Goal: Transaction & Acquisition: Purchase product/service

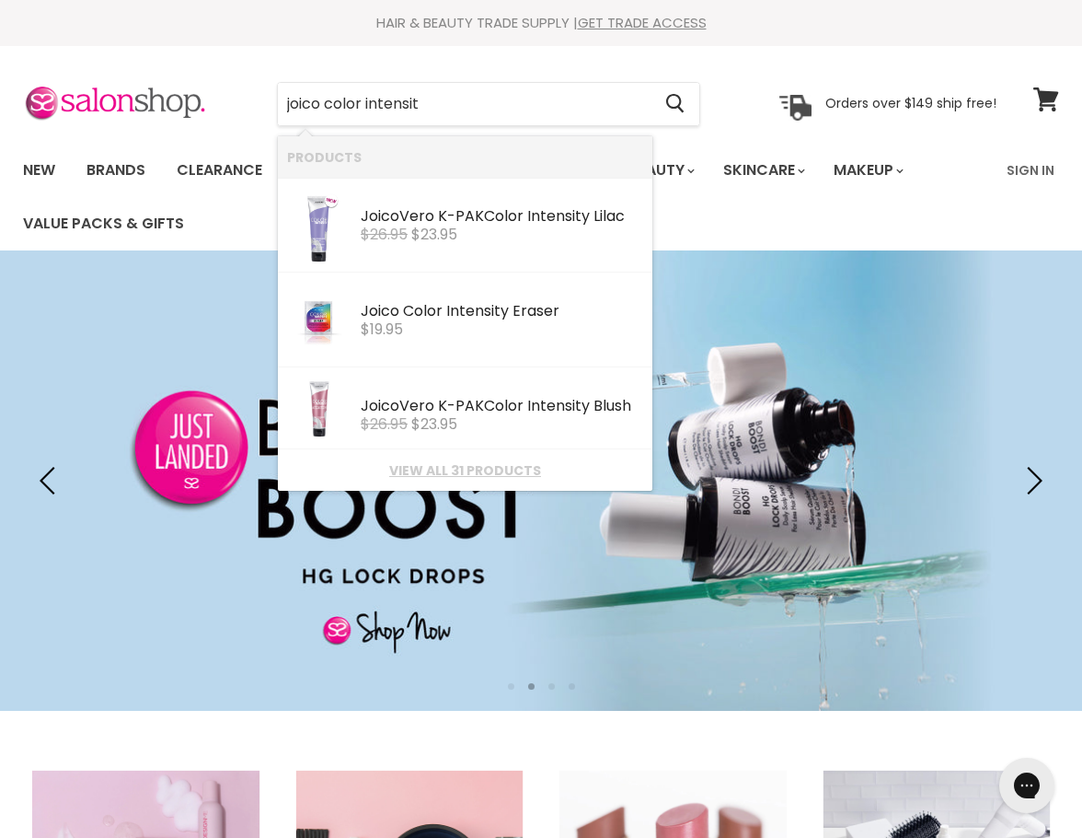
type input "joico color intensity"
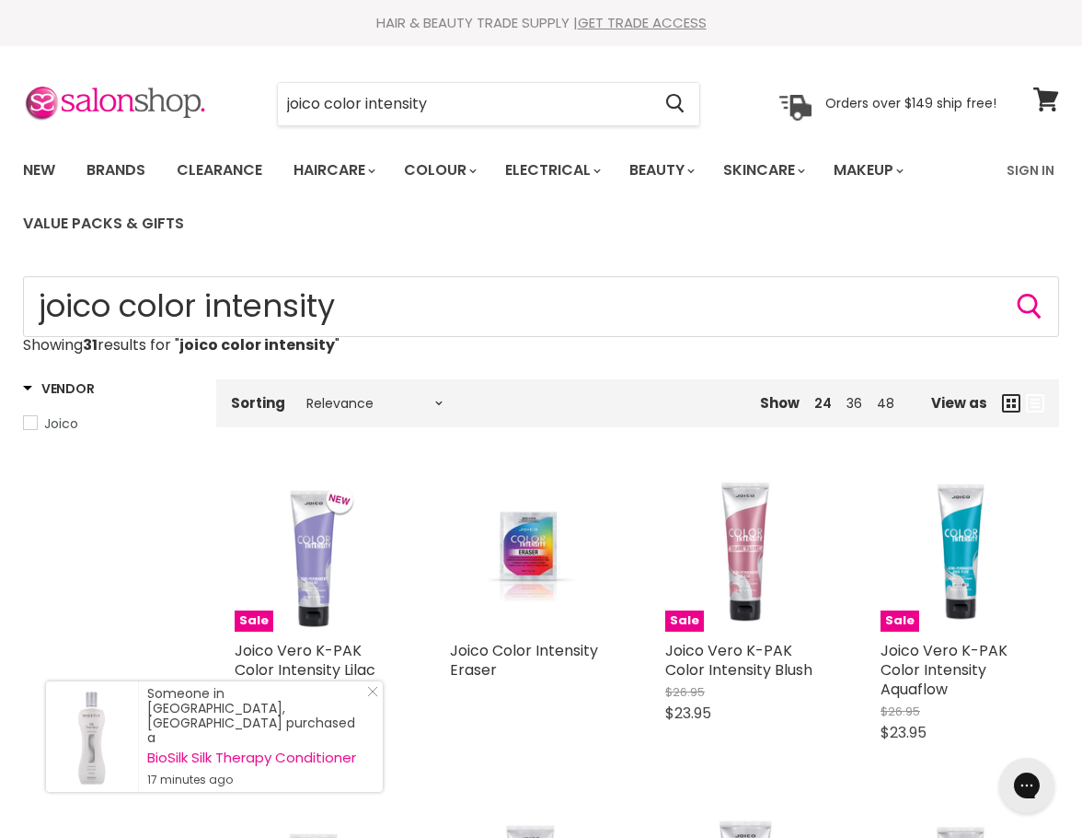
drag, startPoint x: 474, startPoint y: 106, endPoint x: 269, endPoint y: 108, distance: 205.3
click at [269, 108] on div "joico color intensity Cancel" at bounding box center [488, 104] width 517 height 42
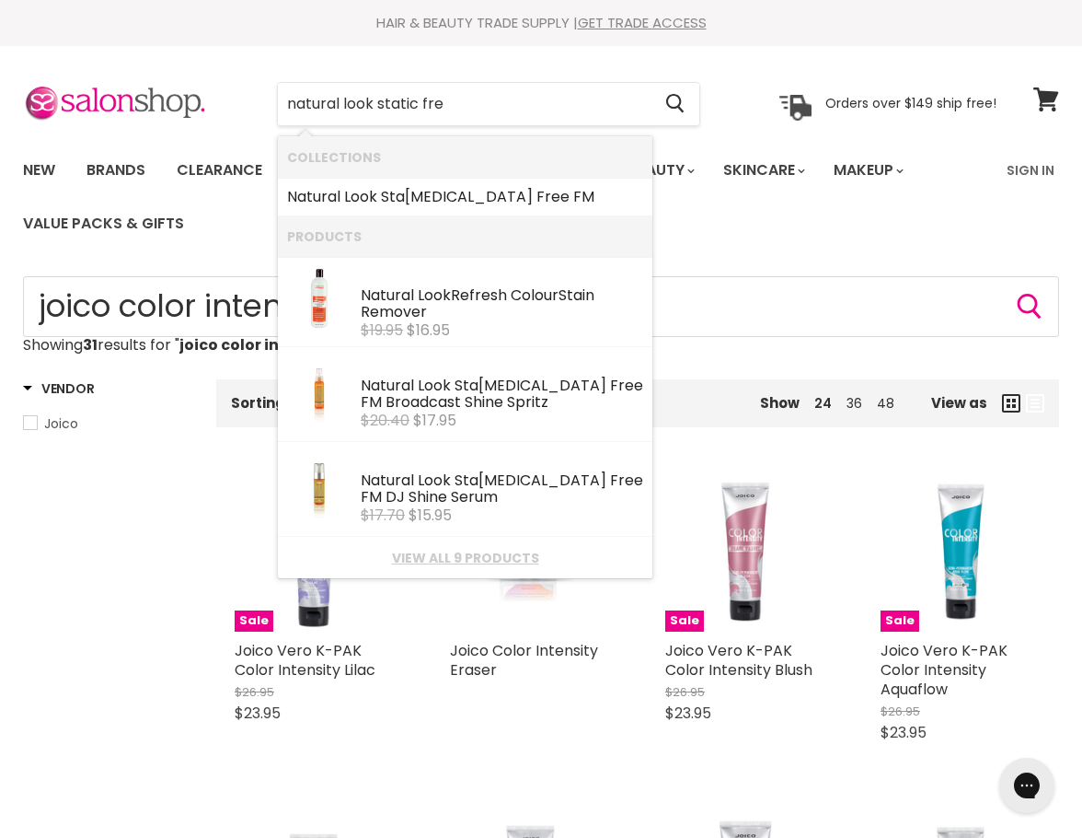
type input "natural look static free"
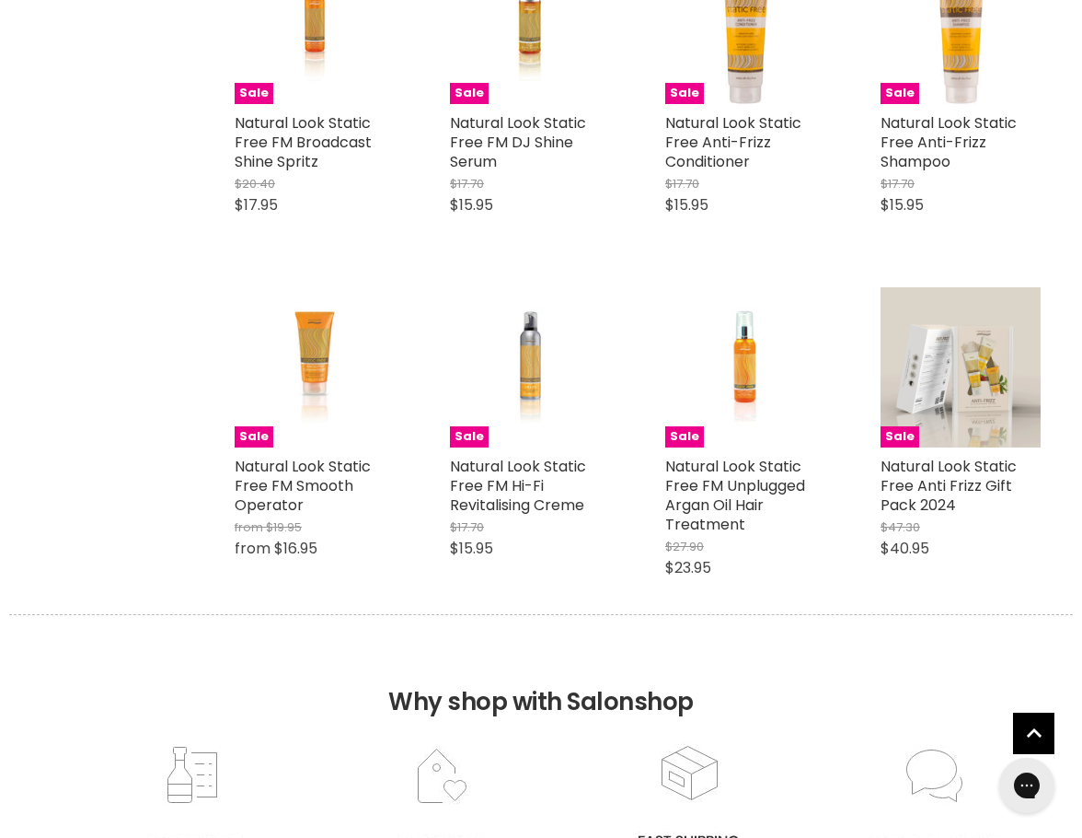
scroll to position [552, 0]
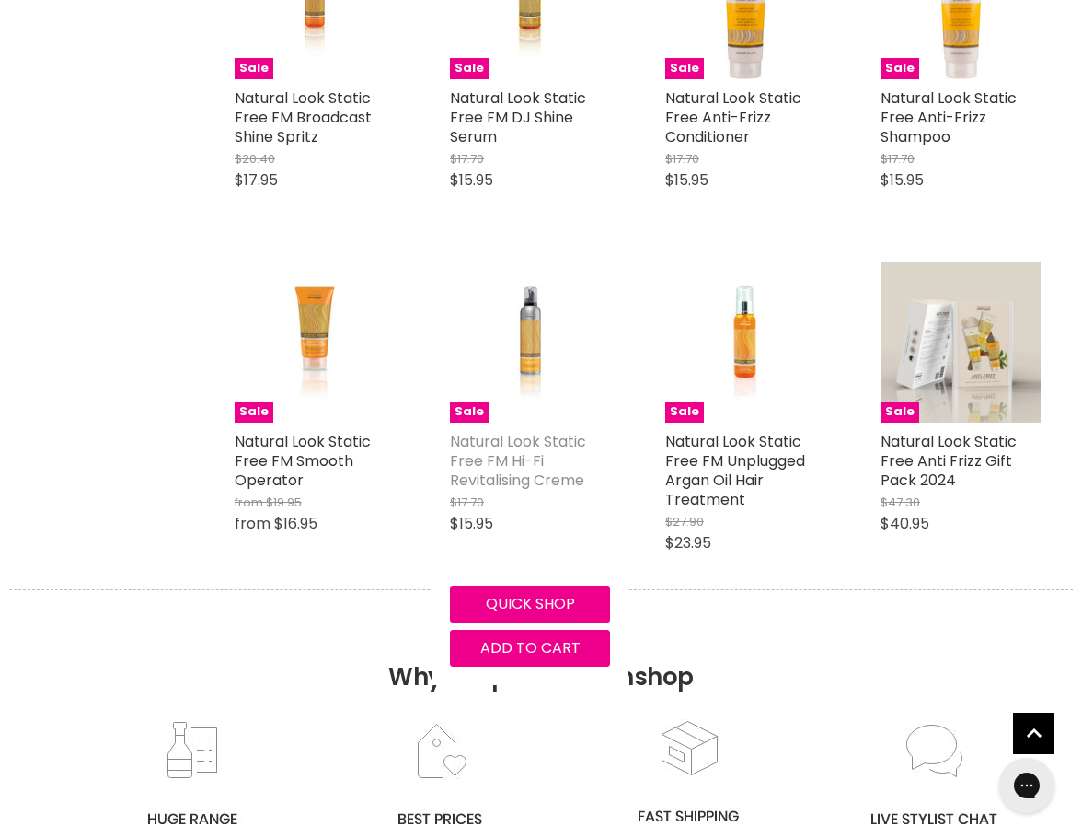
click at [510, 445] on link "Natural Look Static Free FM Hi-Fi Revitalising Creme" at bounding box center [518, 461] width 136 height 60
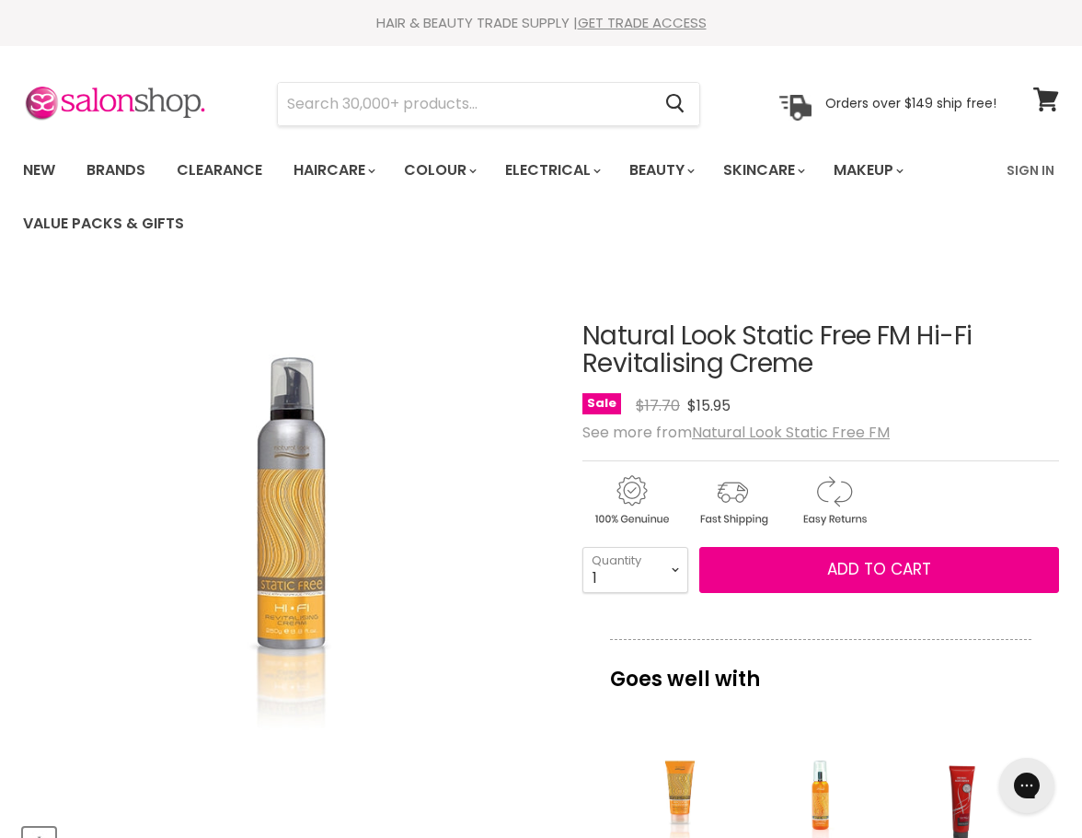
drag, startPoint x: 586, startPoint y: 329, endPoint x: 827, endPoint y: 359, distance: 243.1
click at [827, 359] on h1 "Natural Look Static Free FM Hi-Fi Revitalising Creme" at bounding box center [821, 350] width 477 height 57
copy h1 "Natural Look Static Free FM Hi-Fi Revitalising Creme"
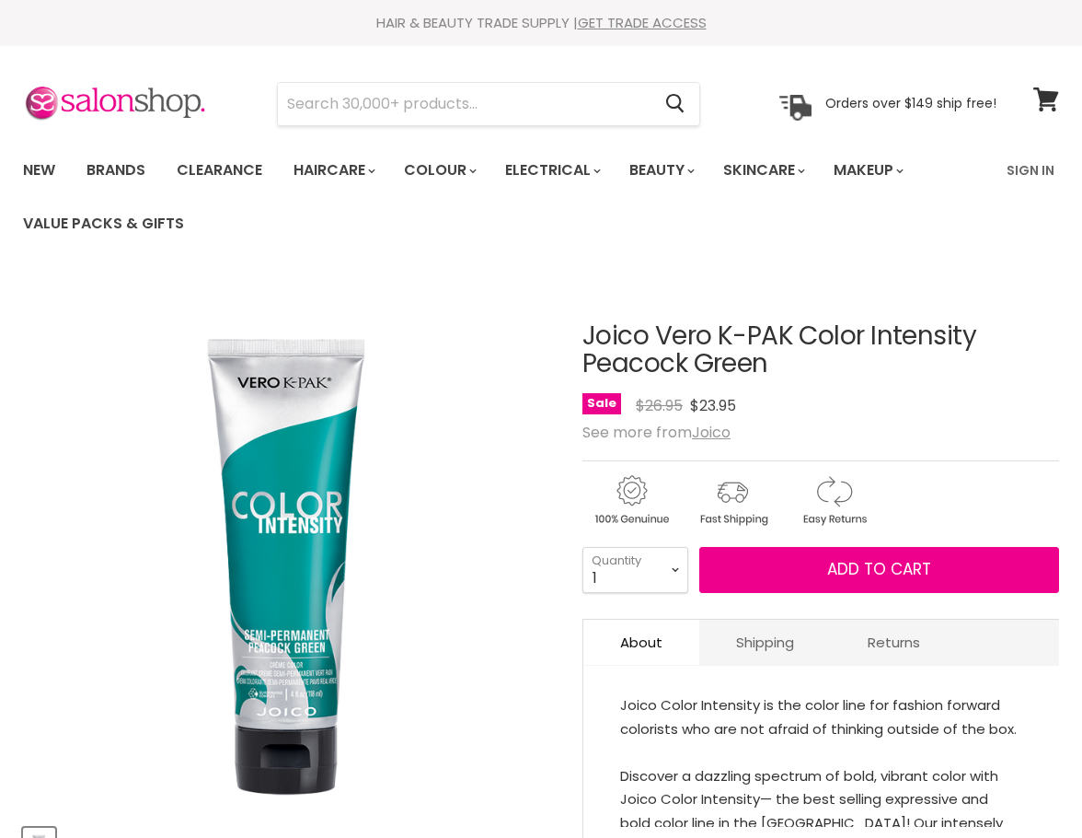
drag, startPoint x: 0, startPoint y: 0, endPoint x: 789, endPoint y: 366, distance: 869.7
click at [789, 366] on h1 "Joico Vero K-PAK Color Intensity Peacock Green" at bounding box center [821, 350] width 477 height 57
copy h1 "Joico Vero K-PAK Color Intensity Peacock Green"
